Goal: Task Accomplishment & Management: Manage account settings

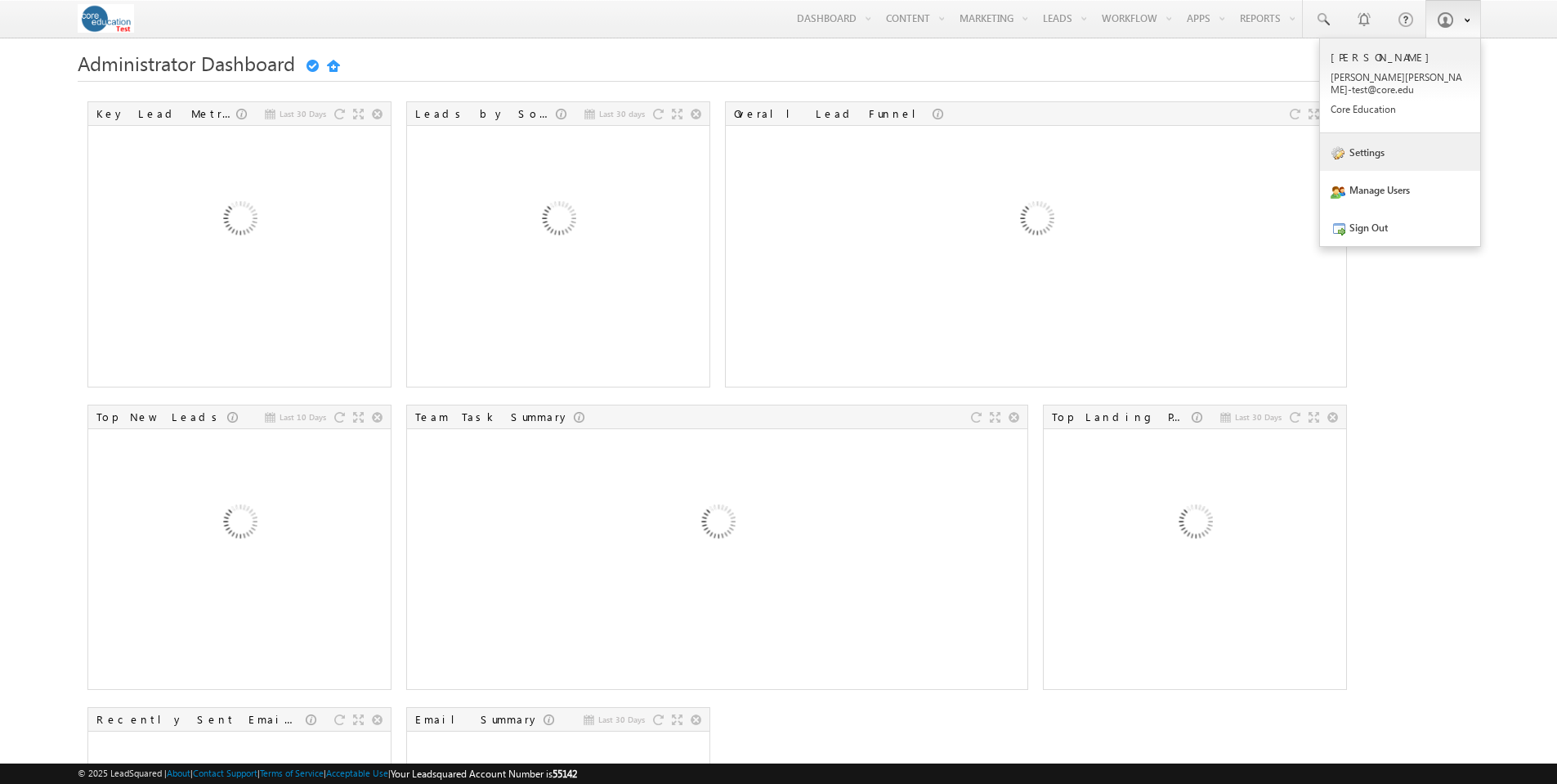
click at [1366, 145] on link "Settings" at bounding box center [1400, 152] width 160 height 38
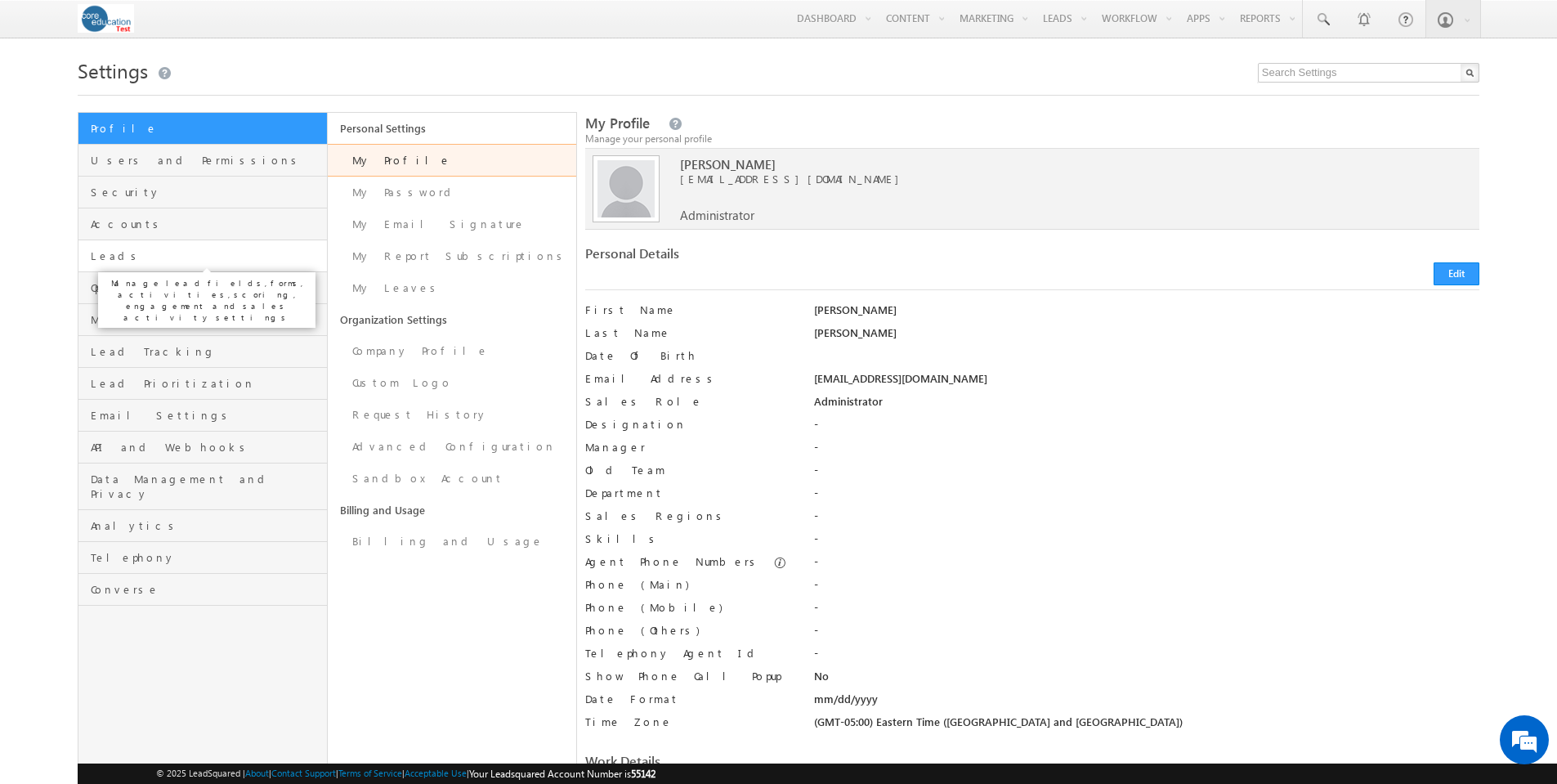
click at [112, 255] on span "Leads" at bounding box center [206, 255] width 231 height 15
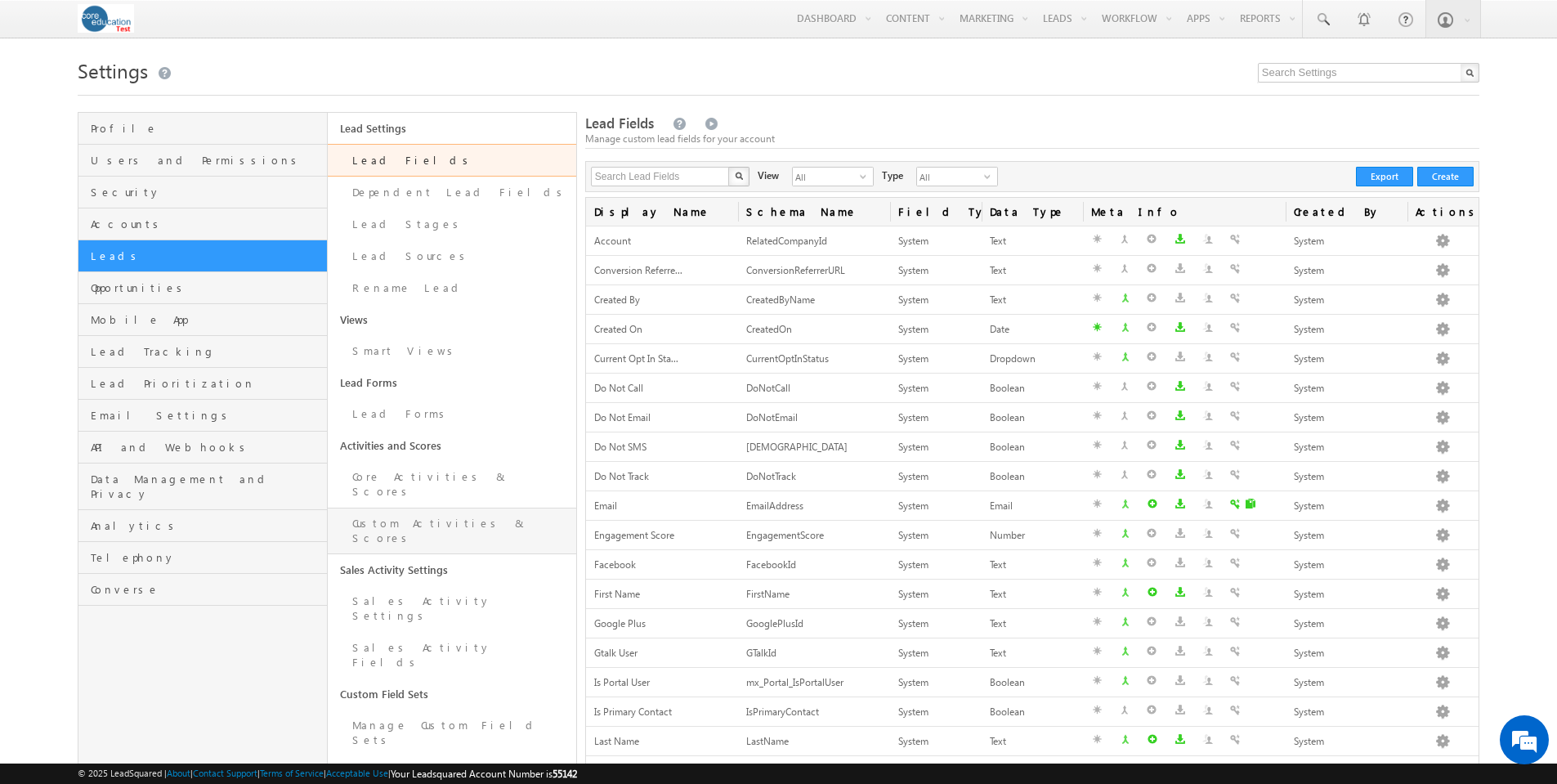
click at [410, 508] on link "Custom Activities & Scores" at bounding box center [452, 530] width 249 height 47
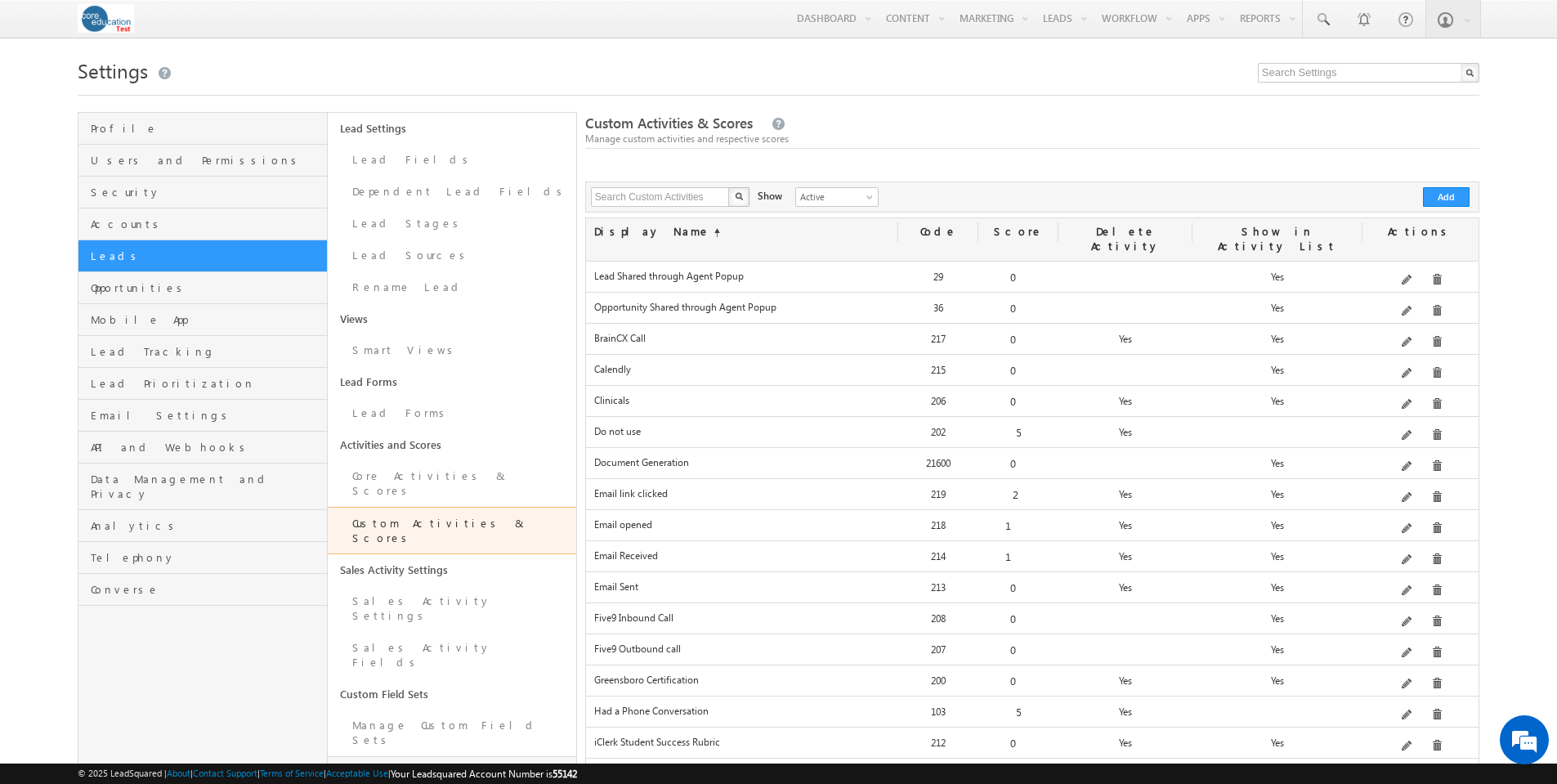
click at [425, 756] on link "Configure Custom Field Set" at bounding box center [452, 779] width 249 height 47
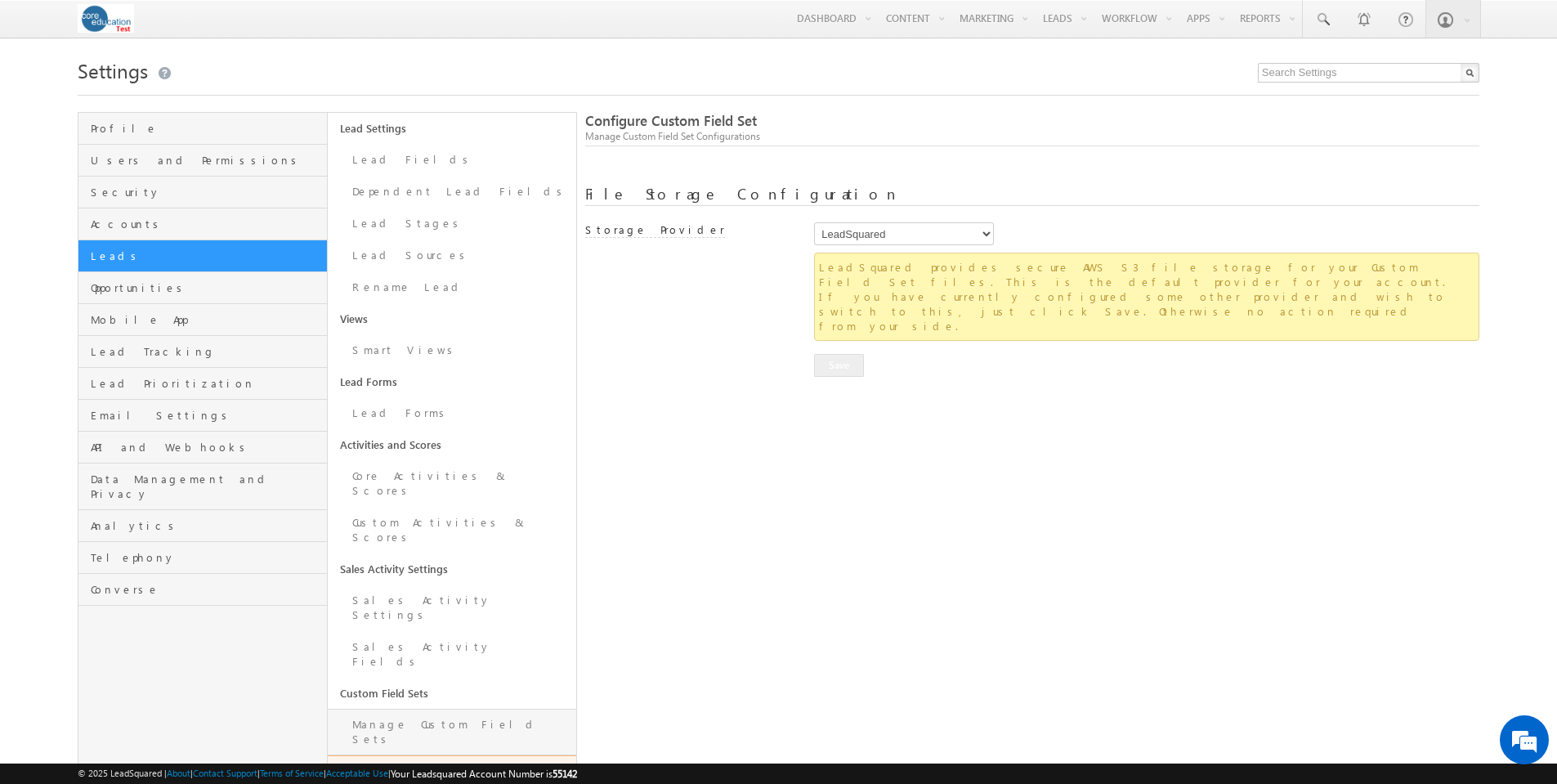
click at [429, 709] on link "Manage Custom Field Sets" at bounding box center [452, 732] width 249 height 47
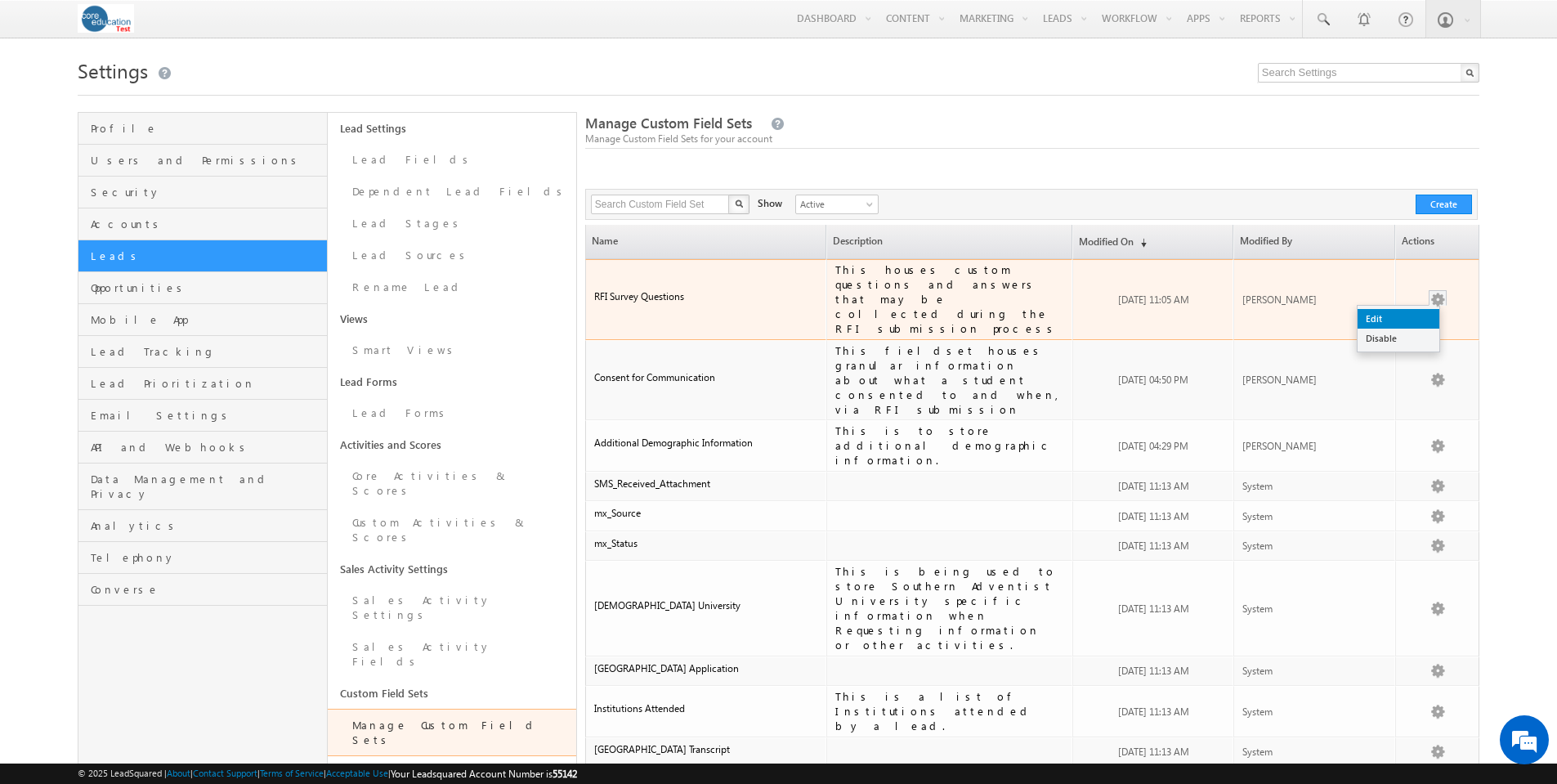
click at [1400, 309] on link "Edit" at bounding box center [1399, 319] width 82 height 20
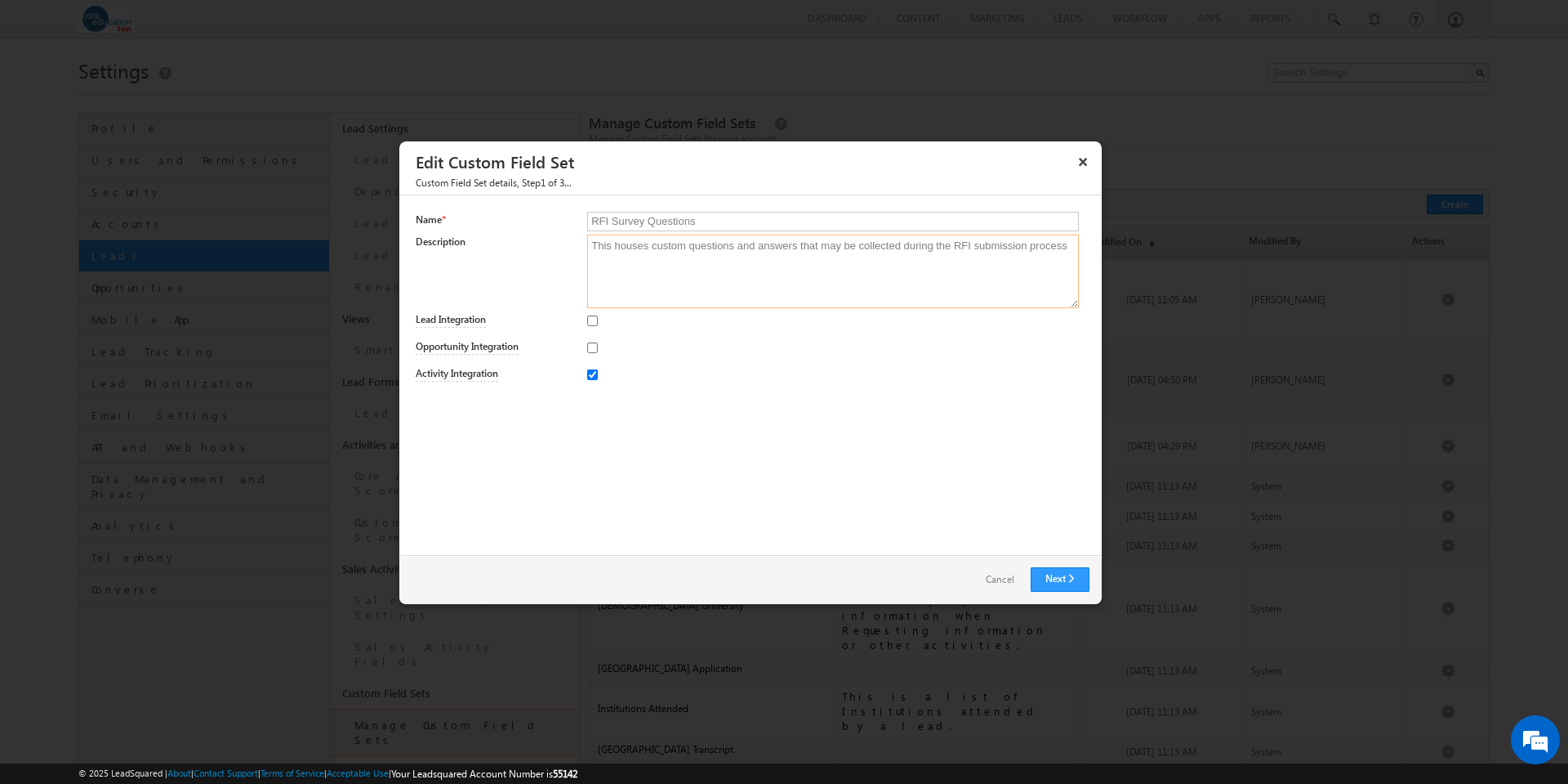
drag, startPoint x: 593, startPoint y: 246, endPoint x: 1063, endPoint y: 260, distance: 470.2
click at [1063, 260] on textarea "This houses custom questions and answers that may be collected during the RFI s…" at bounding box center [833, 270] width 491 height 73
click at [1054, 584] on link "Next" at bounding box center [1060, 579] width 58 height 24
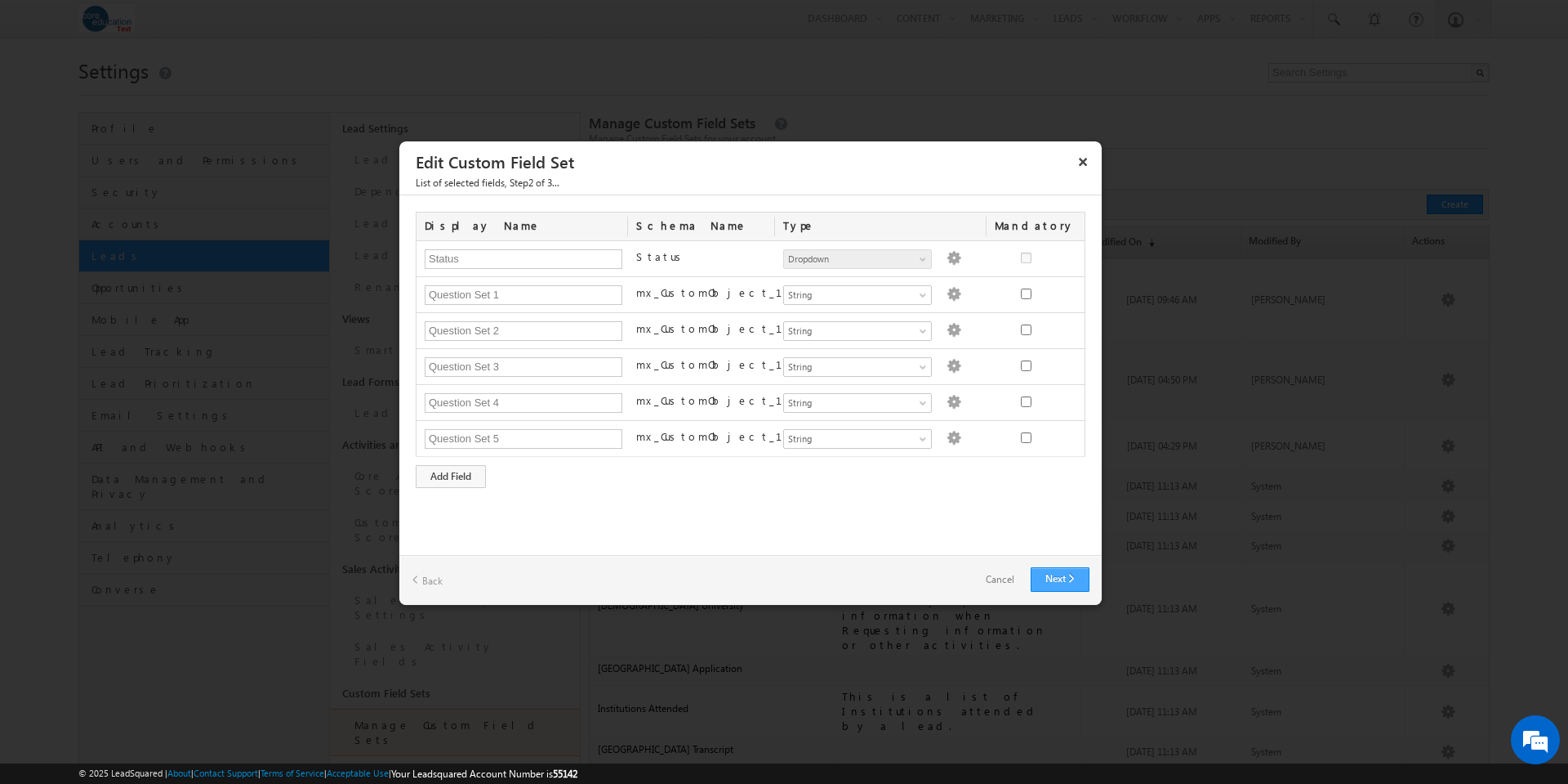
click at [1066, 572] on link "Next" at bounding box center [1060, 579] width 58 height 24
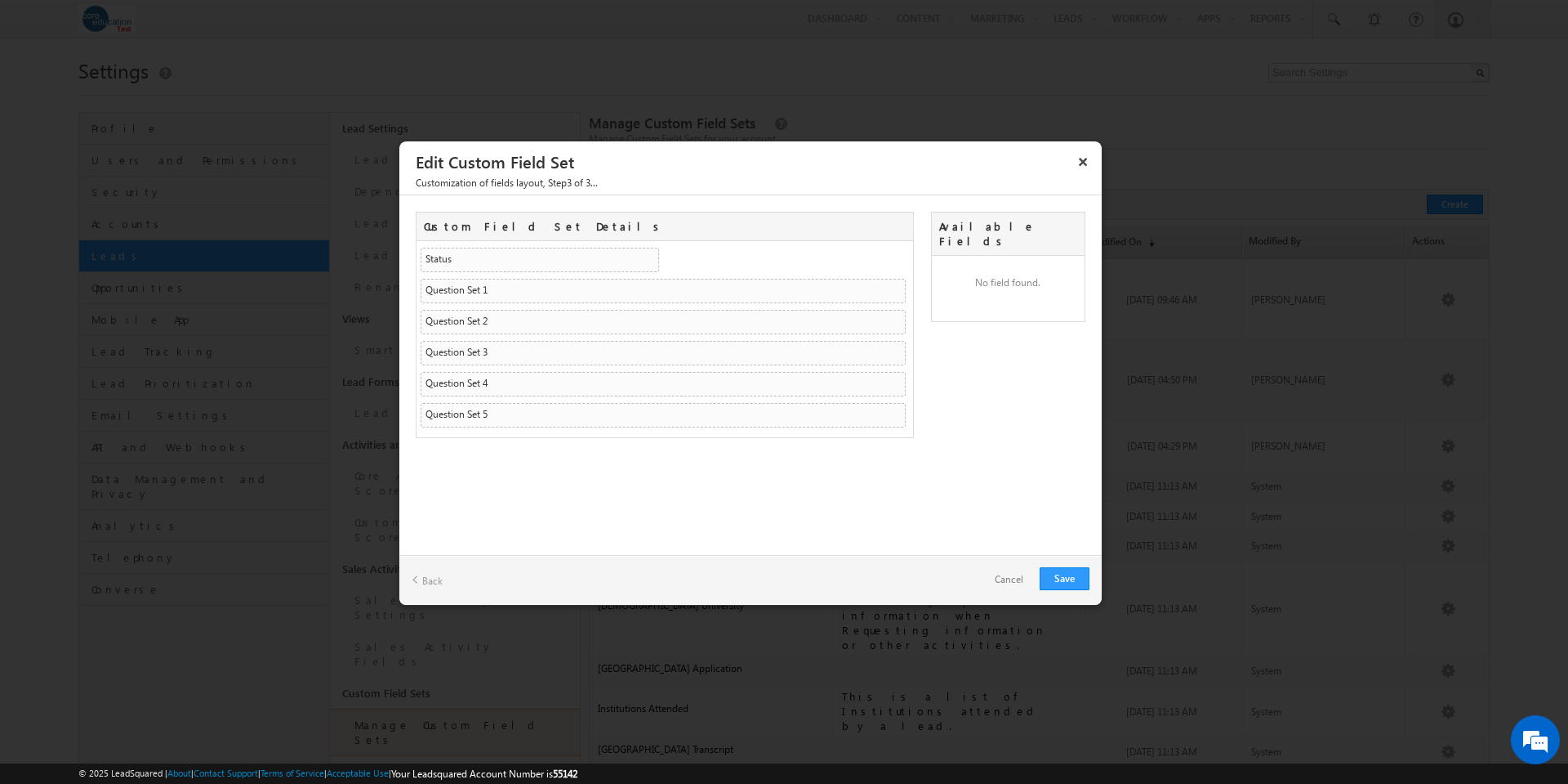
click at [435, 580] on link "Back" at bounding box center [427, 580] width 31 height 25
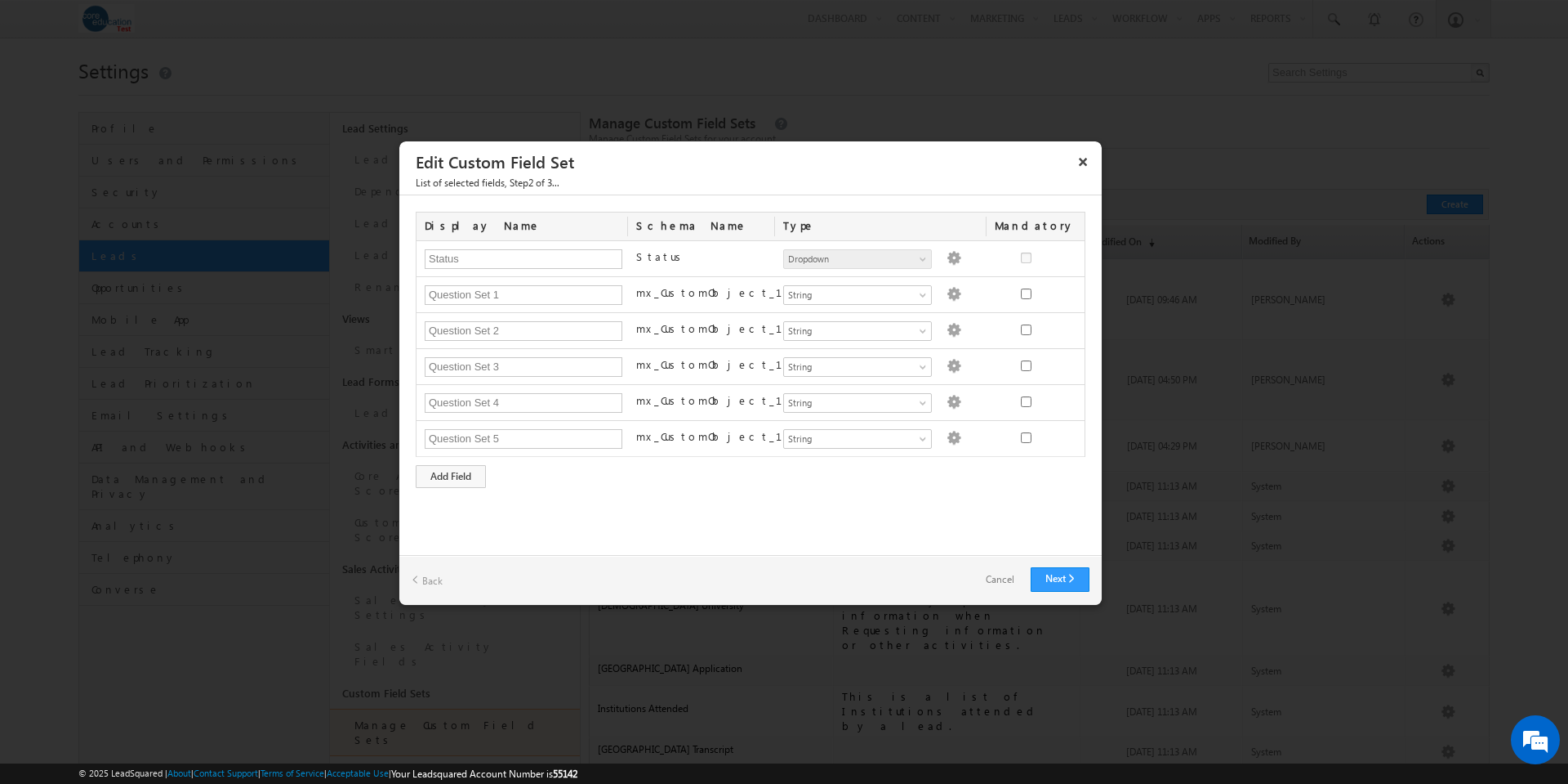
click at [435, 580] on link "Back" at bounding box center [427, 580] width 31 height 25
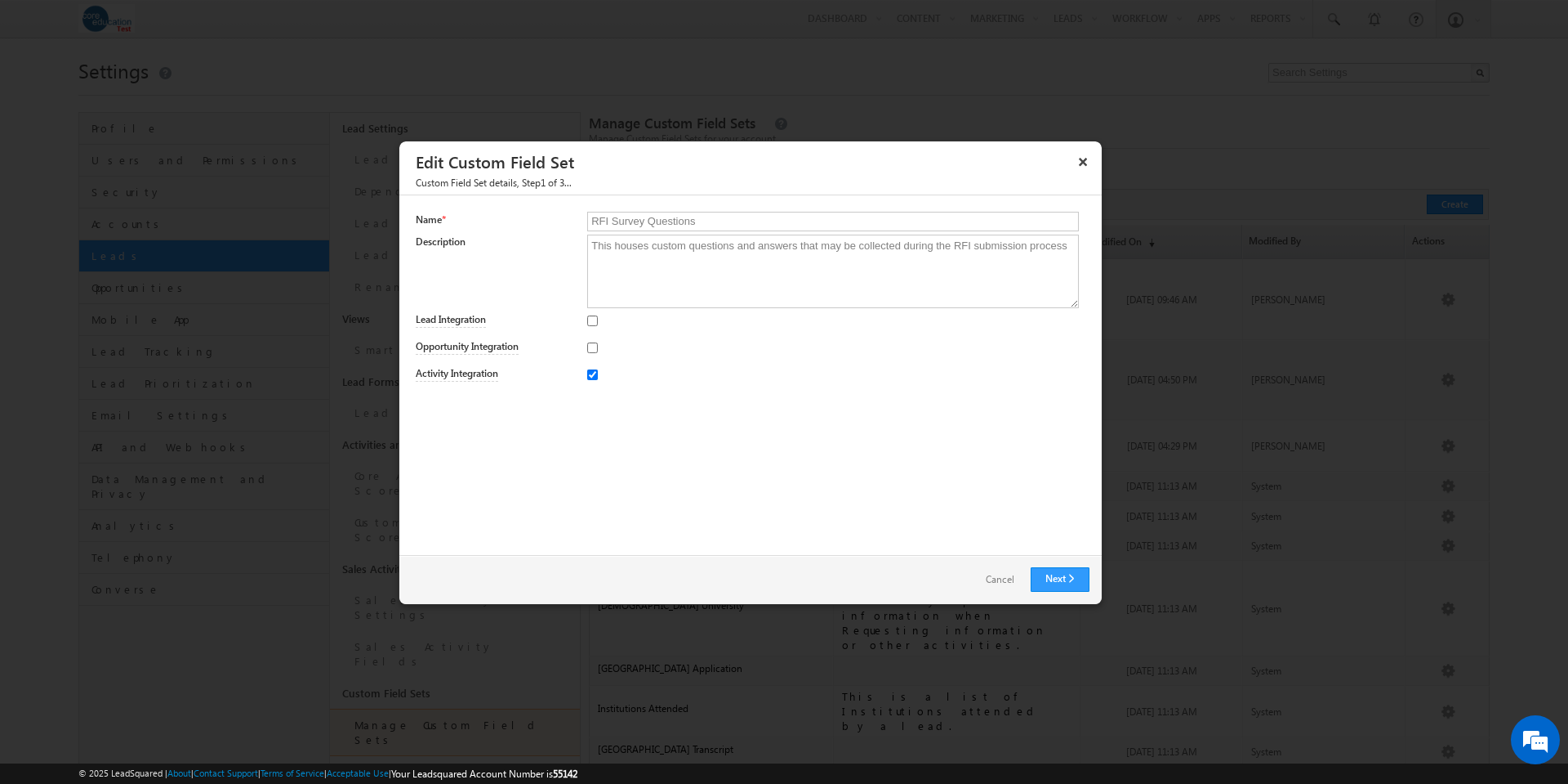
click at [995, 577] on link "Cancel" at bounding box center [1000, 579] width 61 height 23
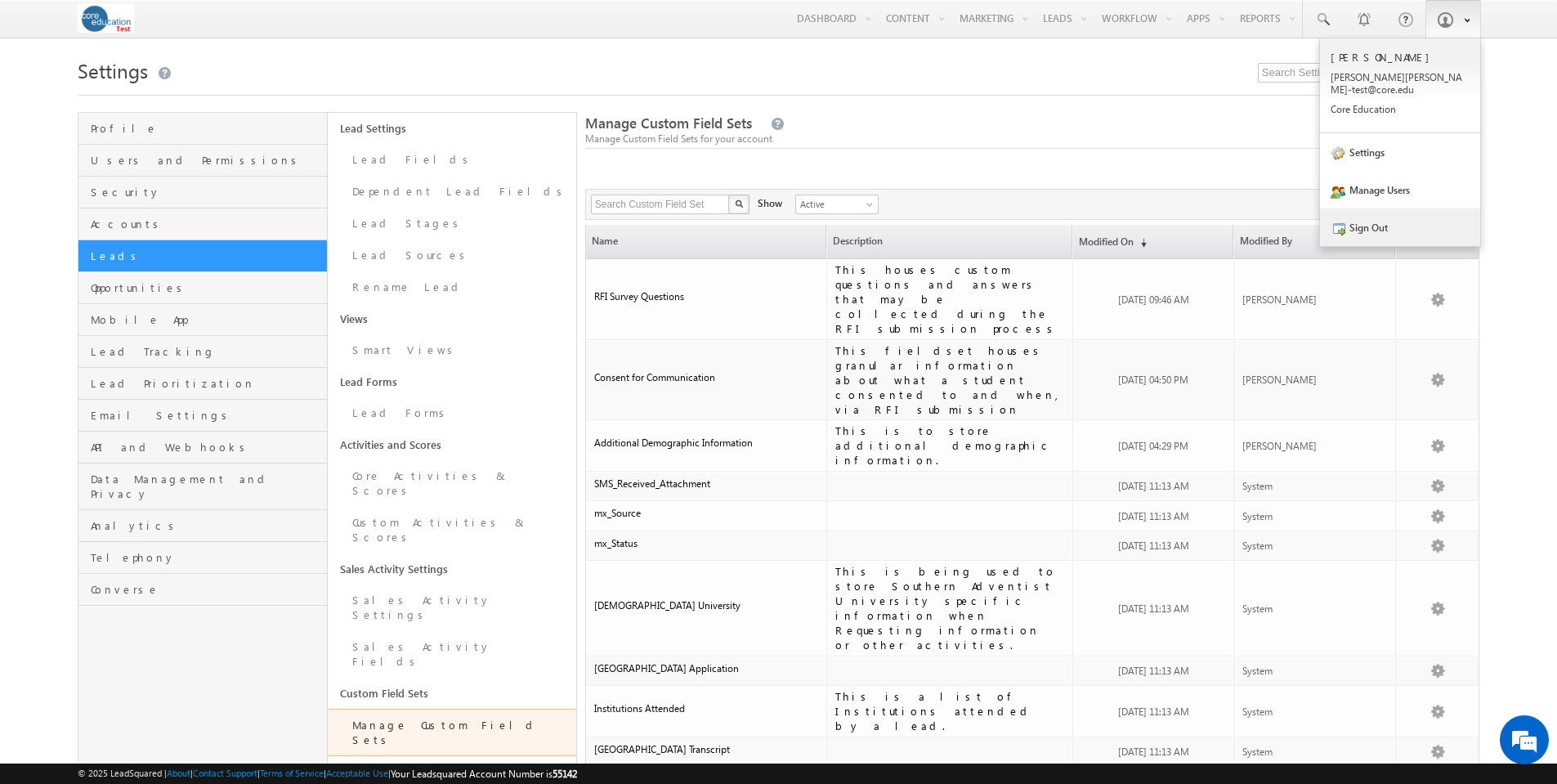
click at [1380, 219] on link "Sign Out" at bounding box center [1400, 227] width 160 height 38
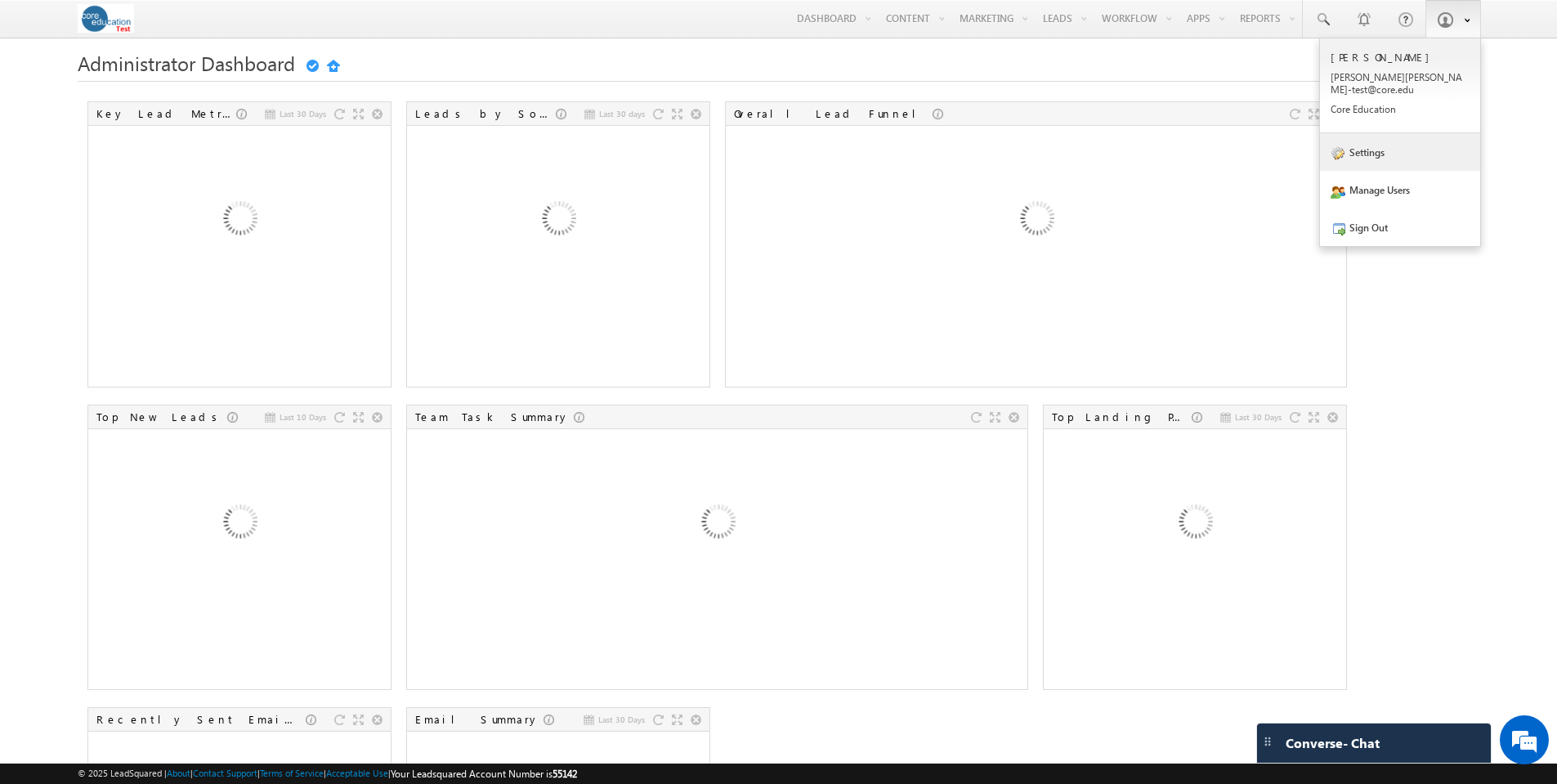
click at [1366, 140] on link "Settings" at bounding box center [1400, 152] width 160 height 38
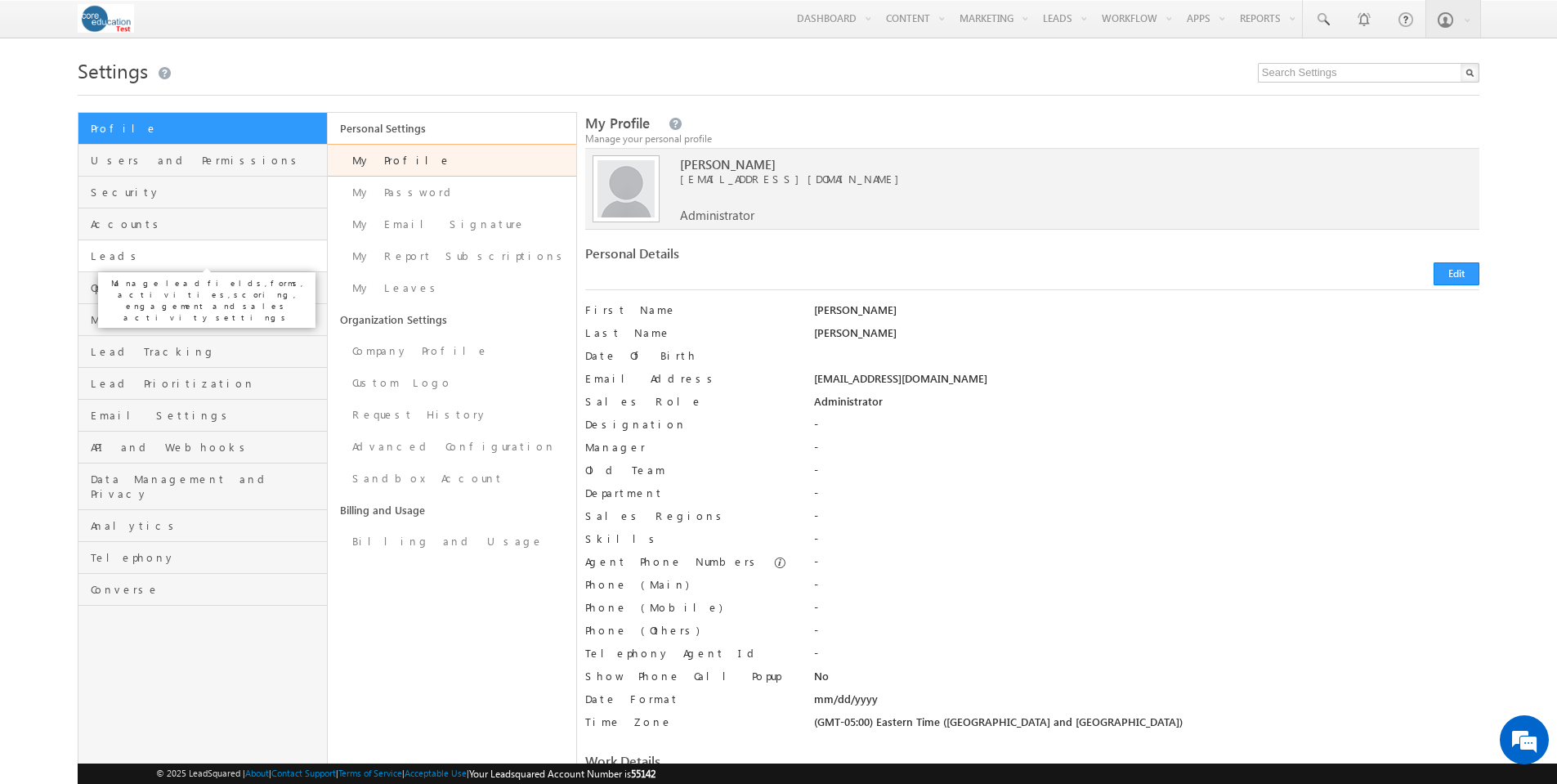
click at [111, 255] on span "Leads" at bounding box center [206, 255] width 231 height 15
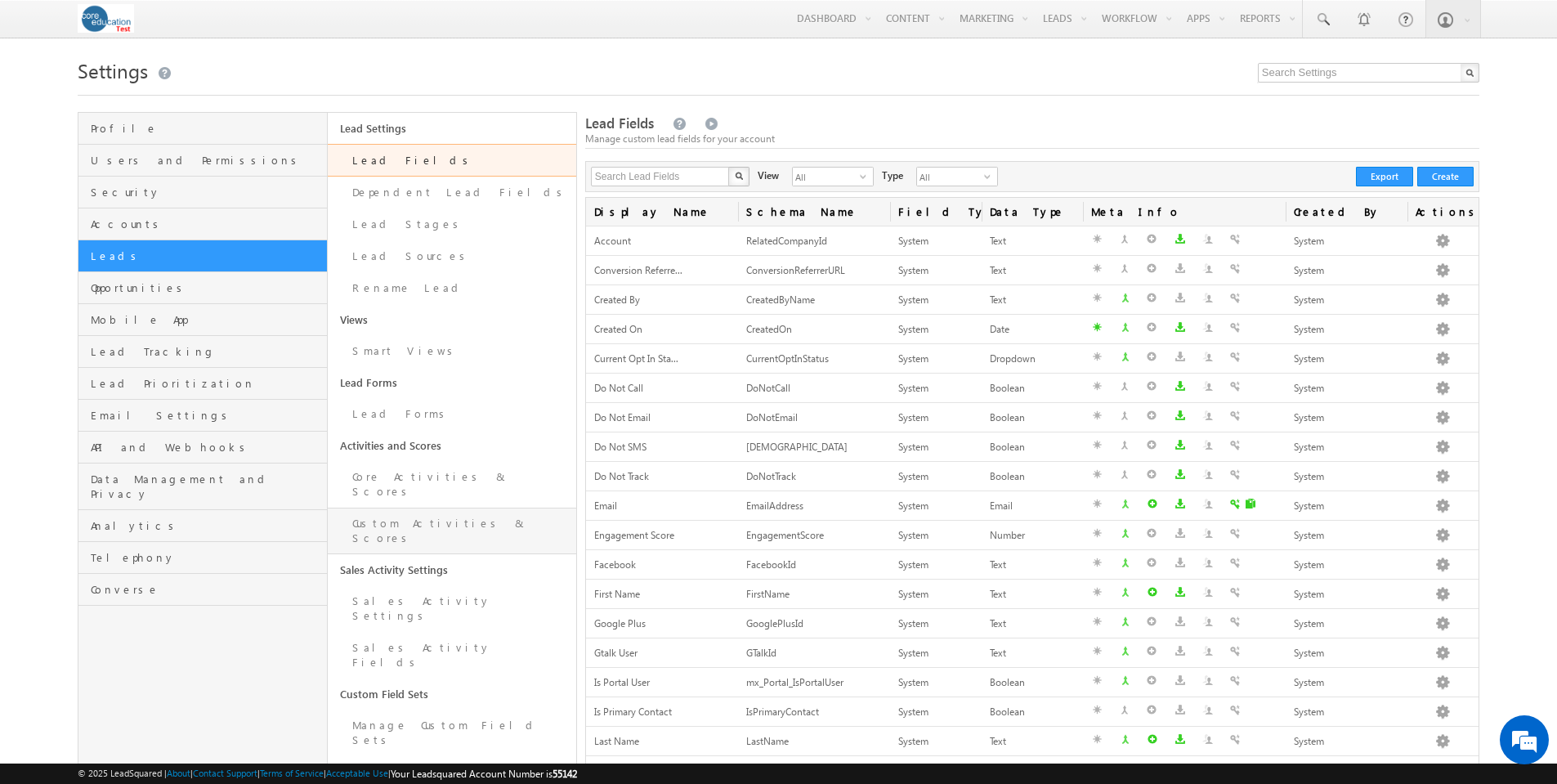
click at [382, 507] on link "Custom Activities & Scores" at bounding box center [452, 530] width 249 height 47
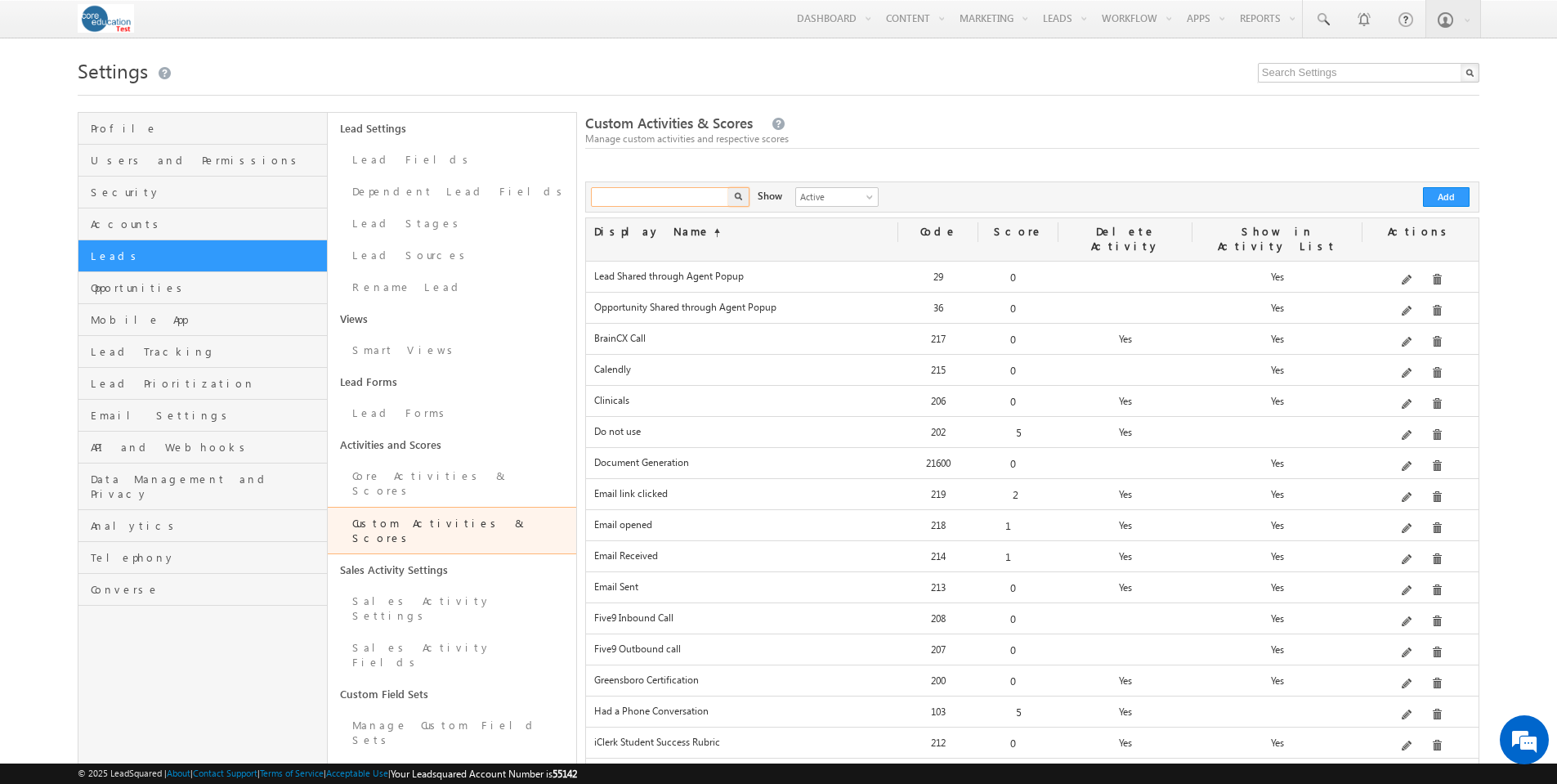
click at [632, 188] on input "text" at bounding box center [660, 197] width 140 height 20
type input "rfi"
click at [739, 190] on button "button" at bounding box center [739, 197] width 21 height 20
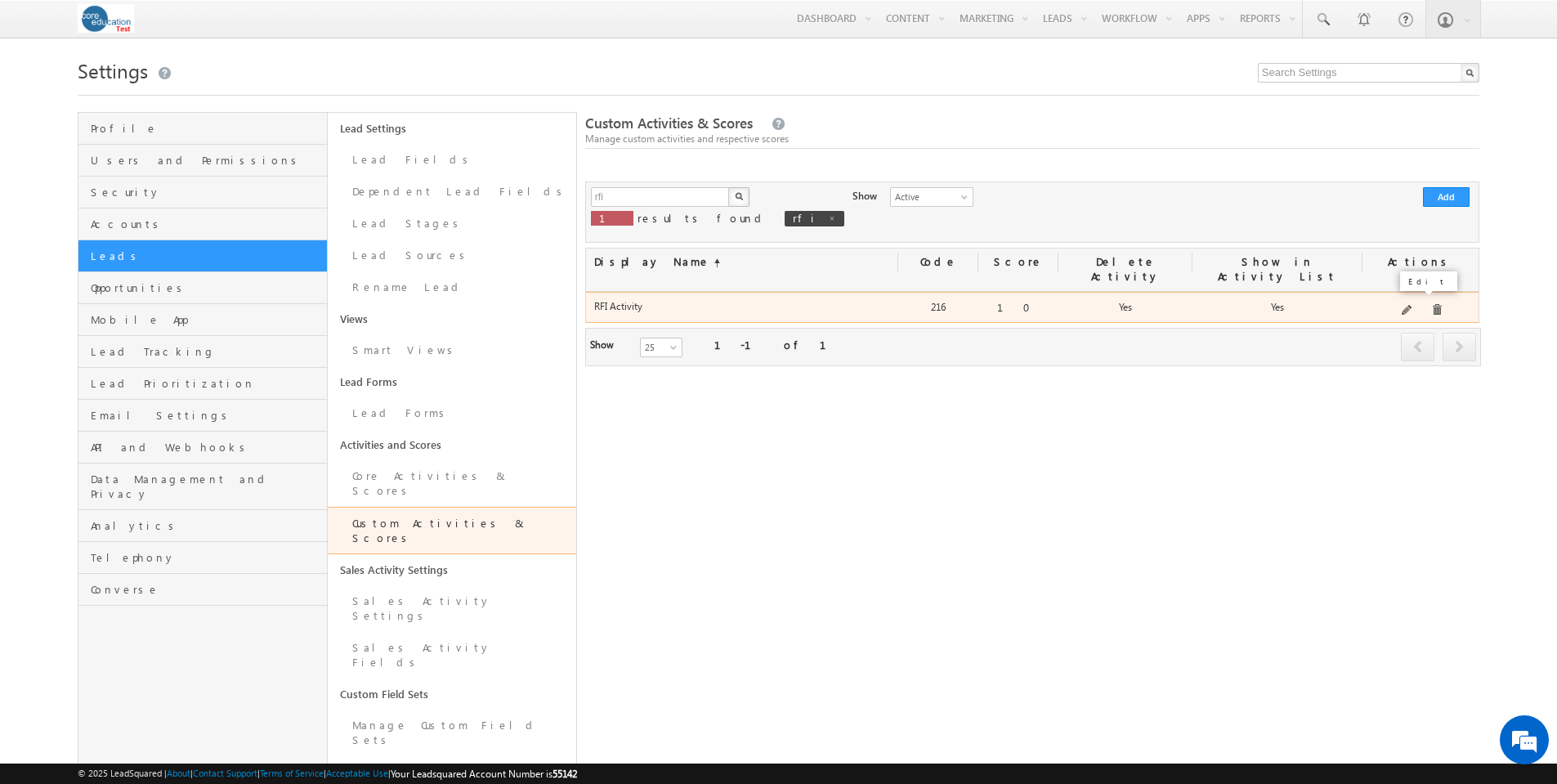
click at [1412, 305] on span at bounding box center [1408, 311] width 13 height 13
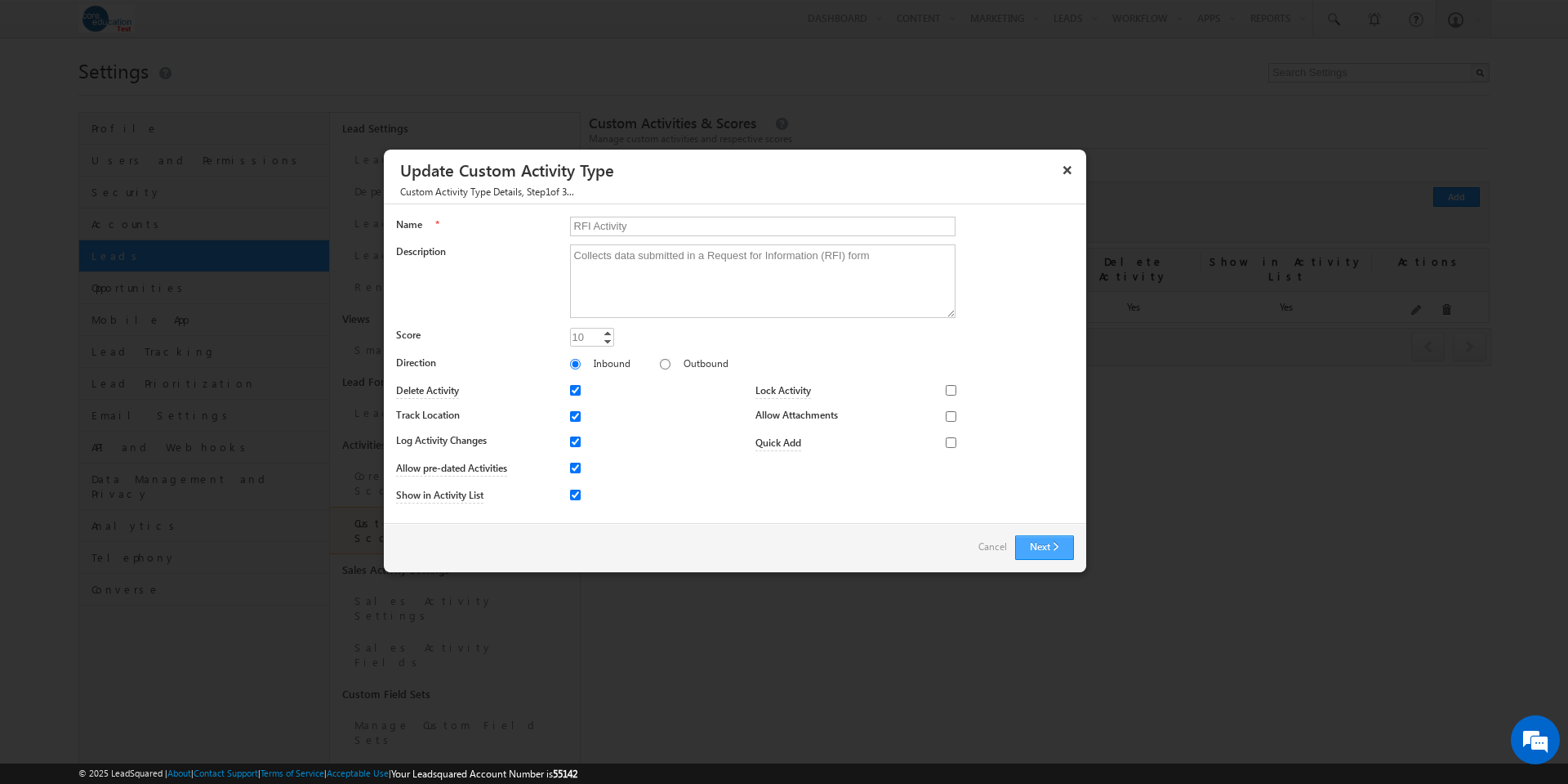
click at [1036, 541] on button "Next" at bounding box center [1045, 547] width 58 height 24
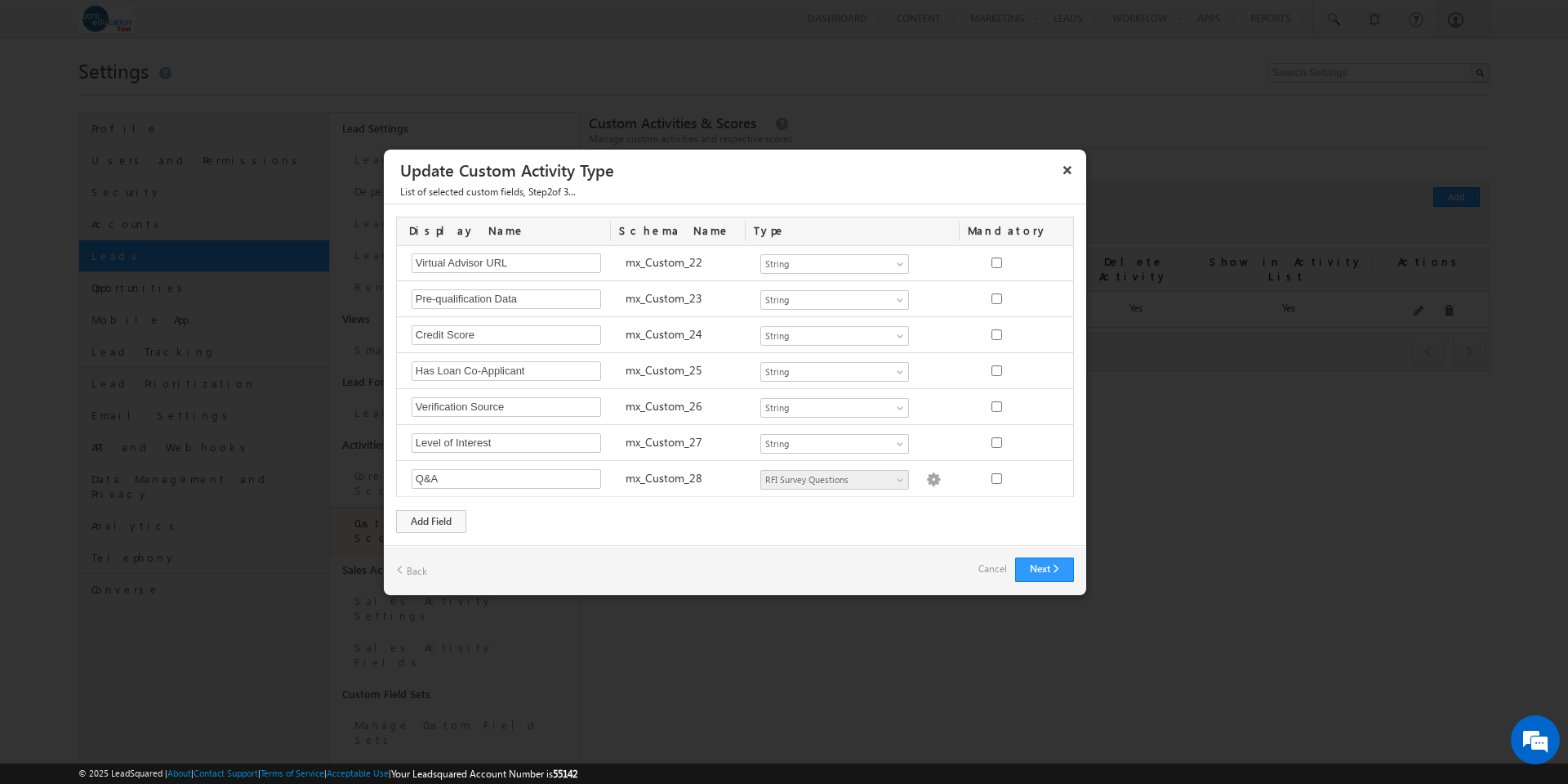
click at [982, 569] on link "Cancel" at bounding box center [992, 568] width 28 height 22
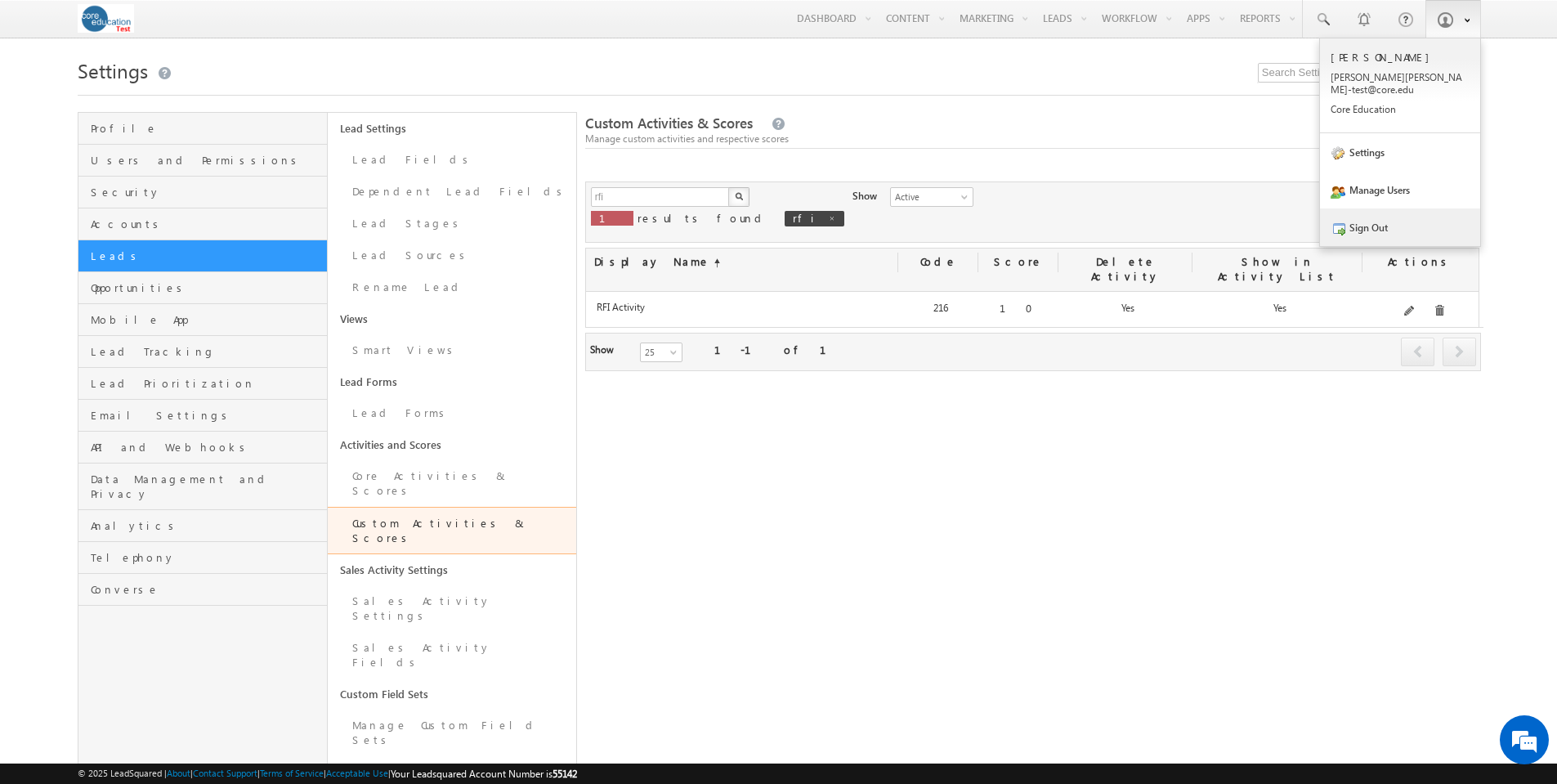
click at [1382, 219] on link "Sign Out" at bounding box center [1400, 227] width 160 height 38
